Goal: Information Seeking & Learning: Learn about a topic

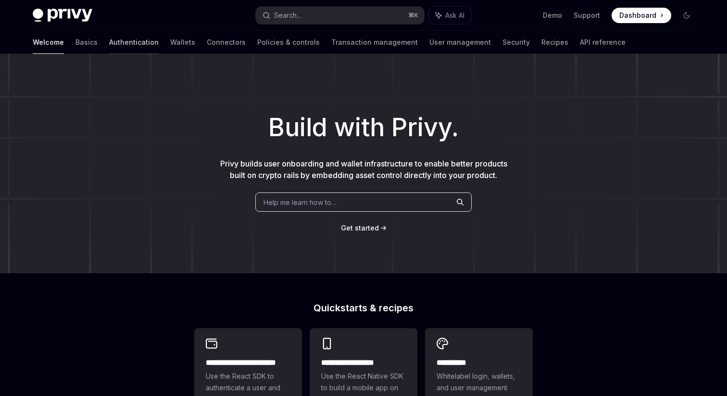
click at [109, 41] on link "Authentication" at bounding box center [134, 42] width 50 height 23
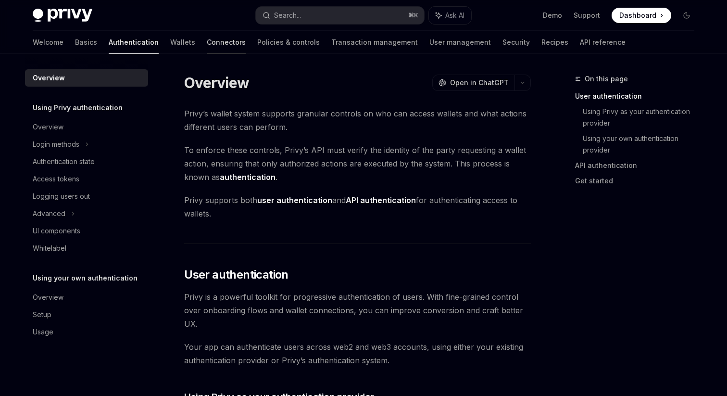
click at [207, 43] on link "Connectors" at bounding box center [226, 42] width 39 height 23
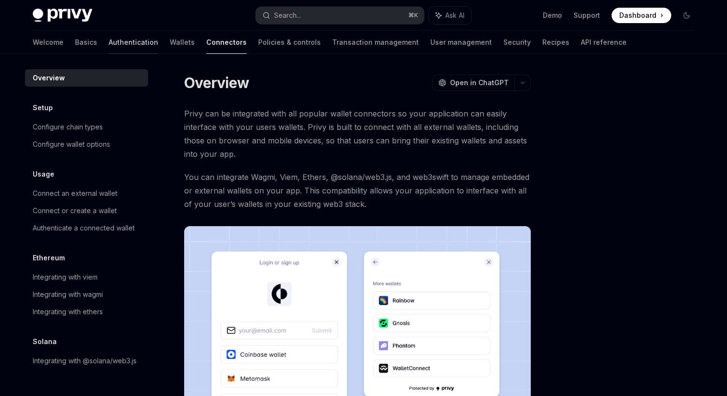
click at [109, 43] on link "Authentication" at bounding box center [134, 42] width 50 height 23
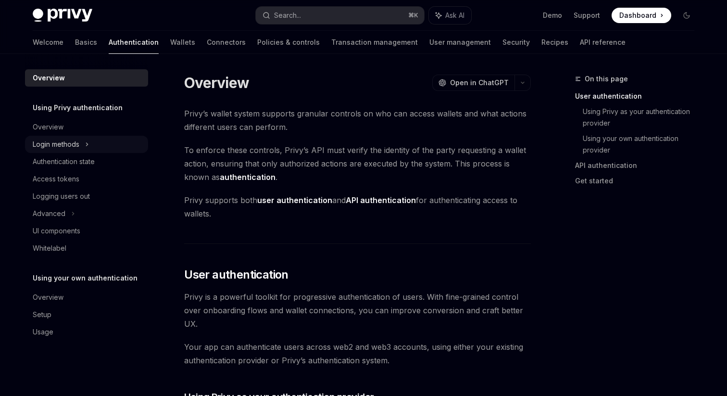
click at [85, 144] on div "Login methods" at bounding box center [86, 144] width 123 height 17
type textarea "*"
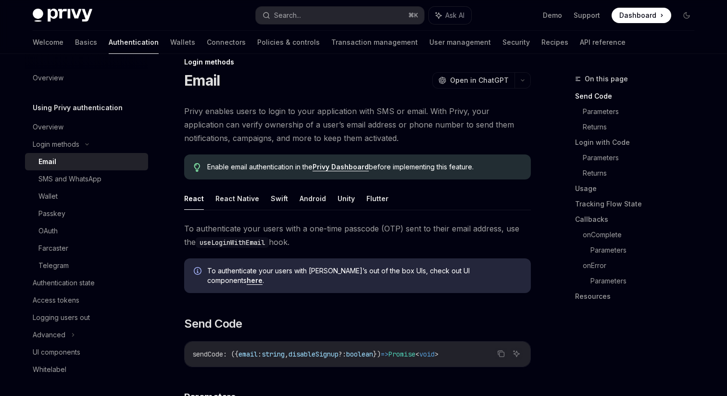
scroll to position [17, 0]
